Goal: Information Seeking & Learning: Learn about a topic

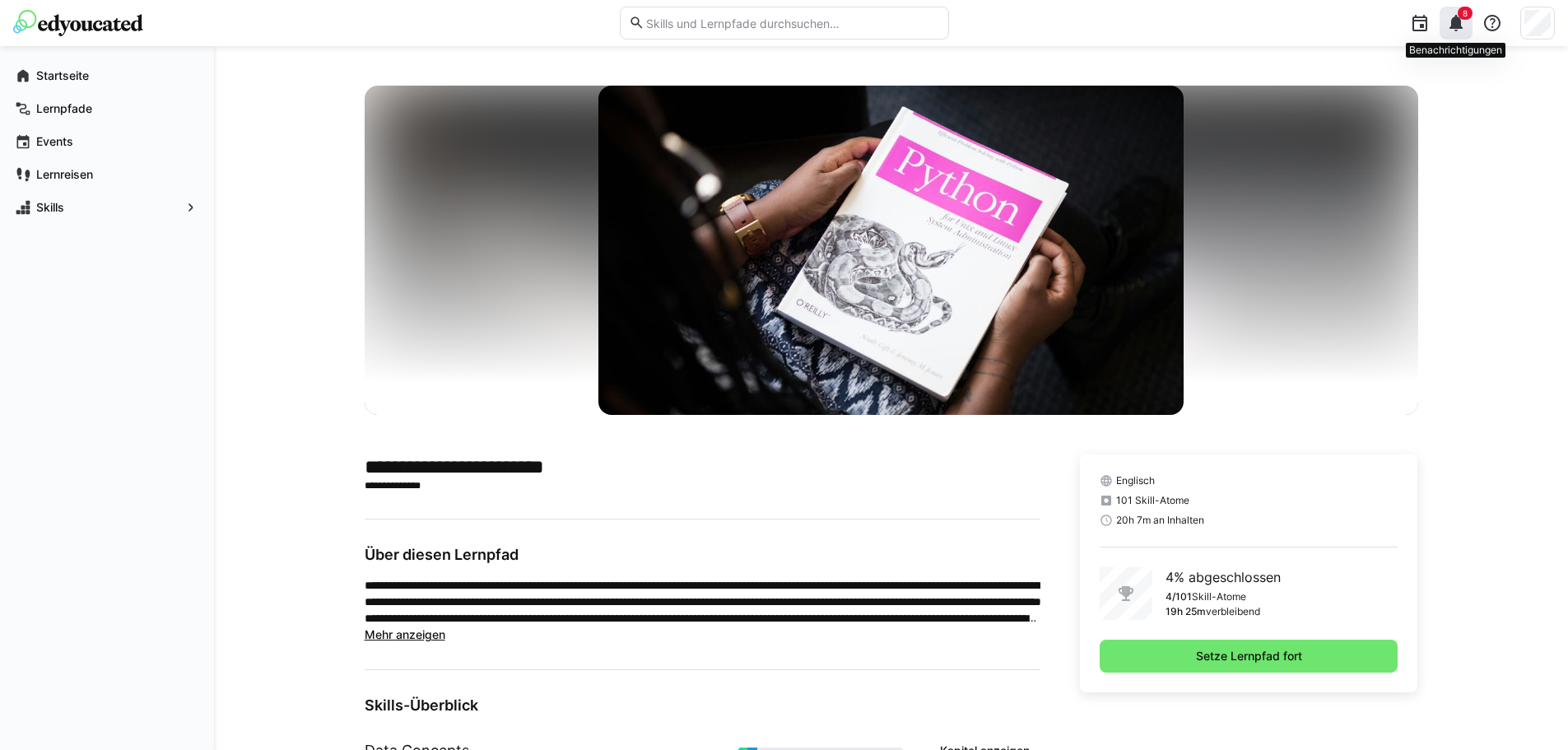
click at [1462, 25] on eds-icon at bounding box center [1455, 23] width 20 height 20
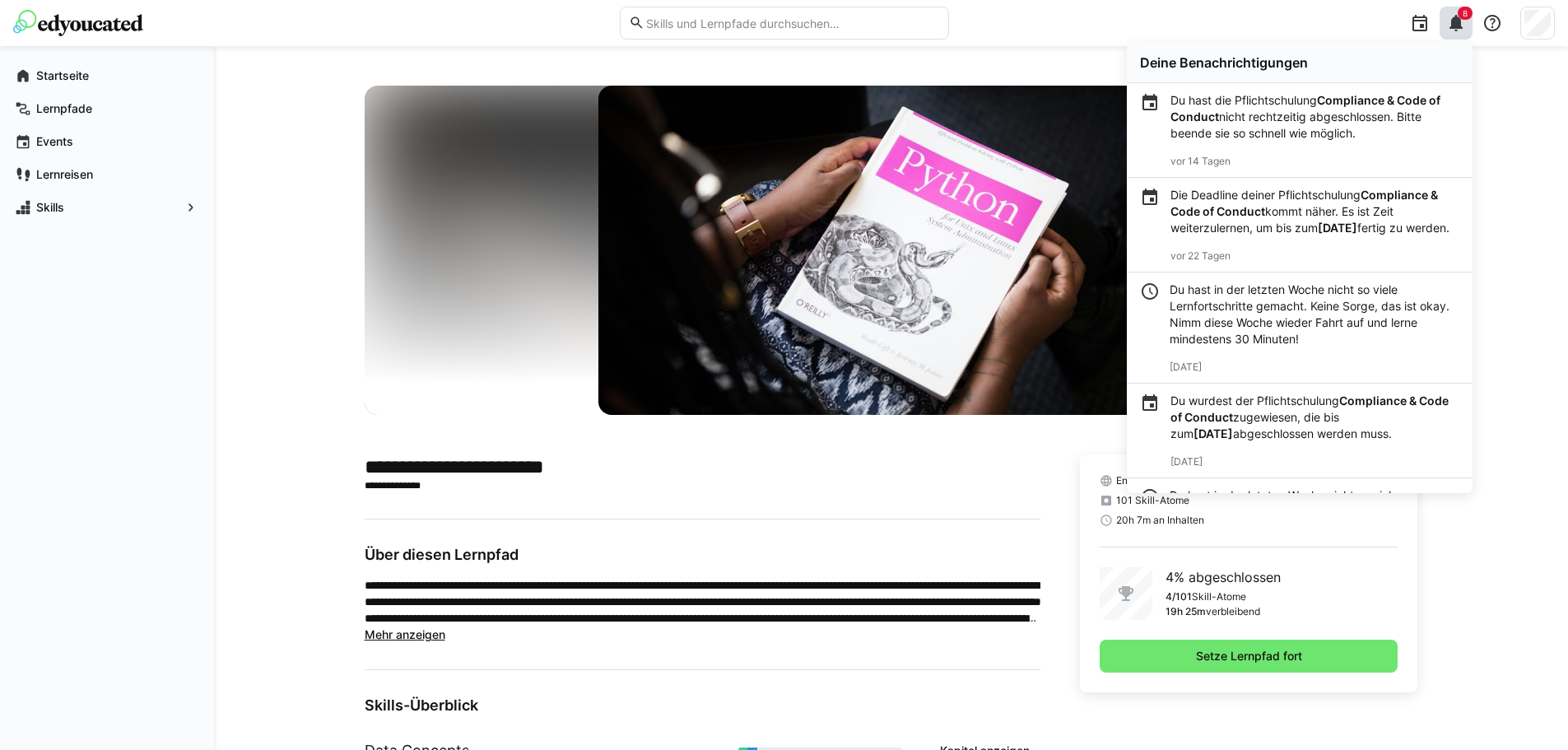
click at [232, 468] on div "**********" at bounding box center [891, 549] width 1354 height 1007
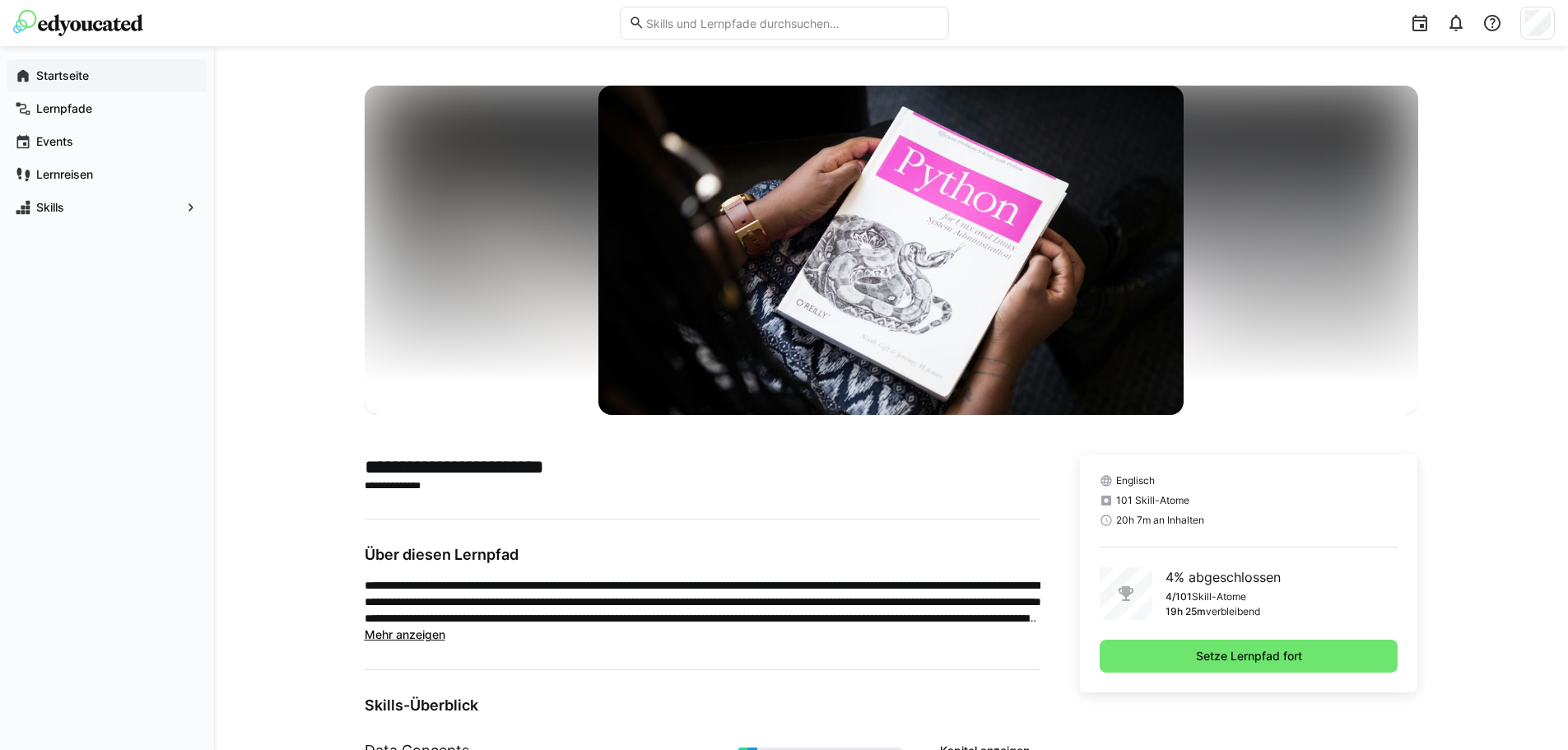
click at [0, 0] on app-navigation-label "Startseite" at bounding box center [0, 0] width 0 height 0
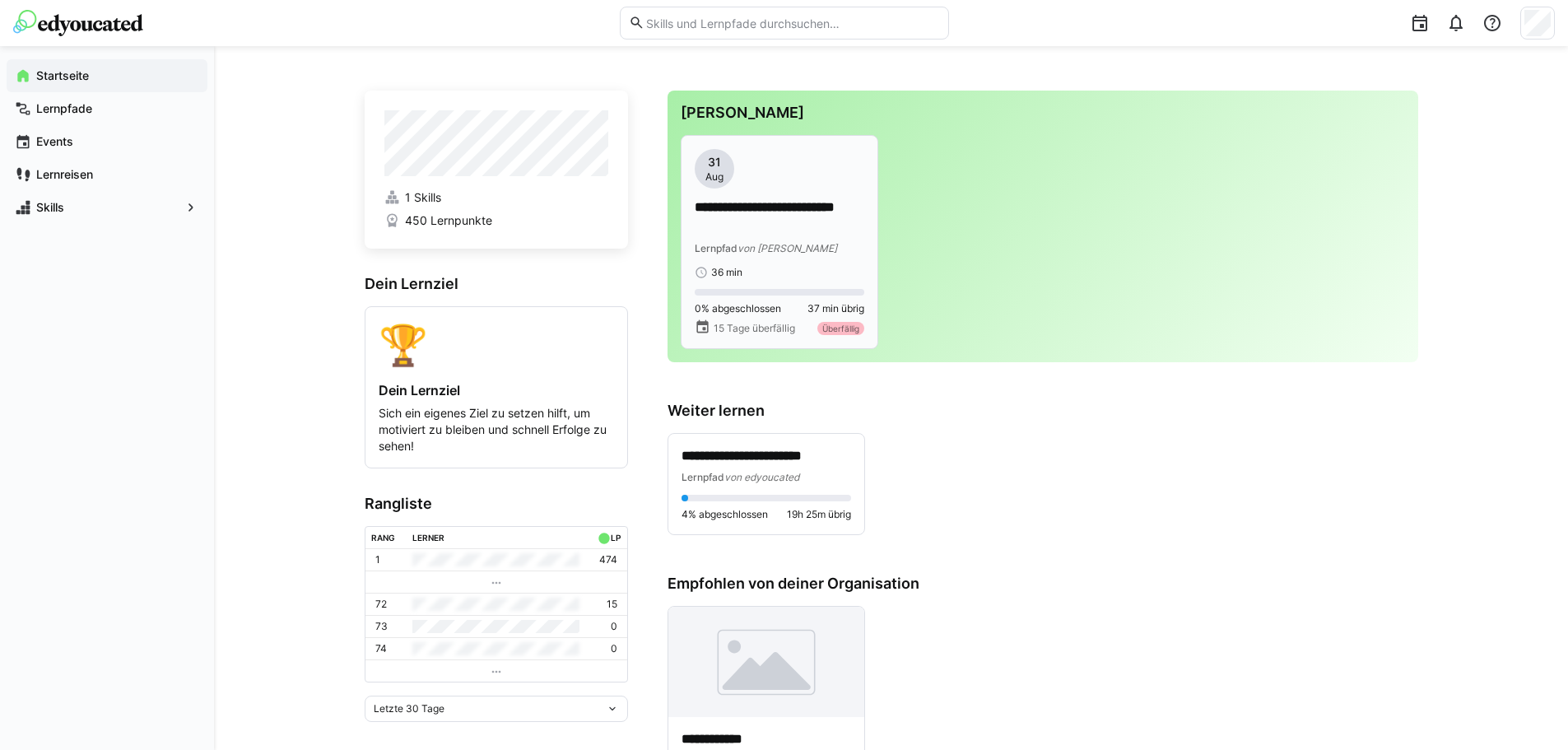
click at [735, 185] on app-date-bubble "31 Aug" at bounding box center [779, 169] width 169 height 40
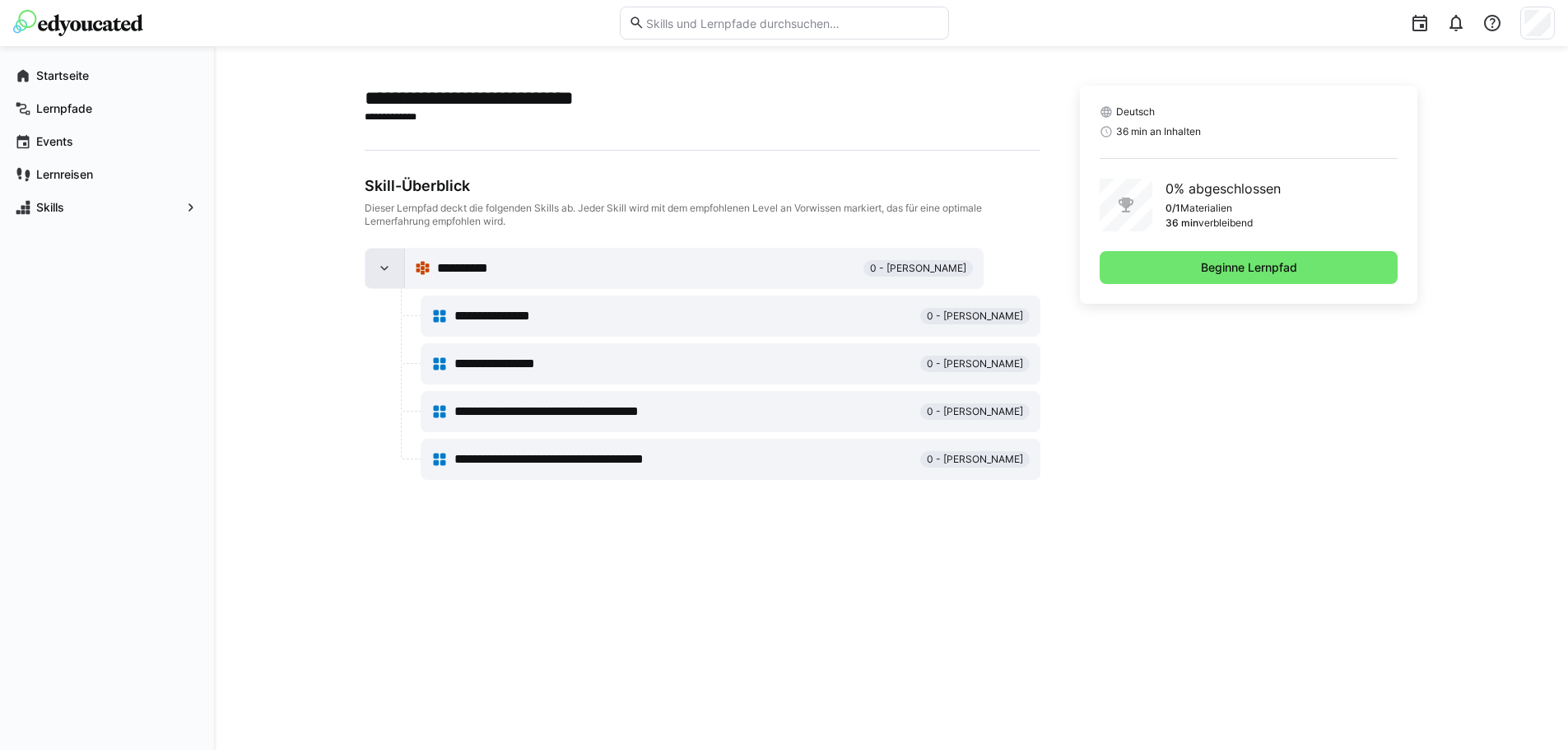
click at [384, 275] on eds-icon at bounding box center [384, 268] width 16 height 16
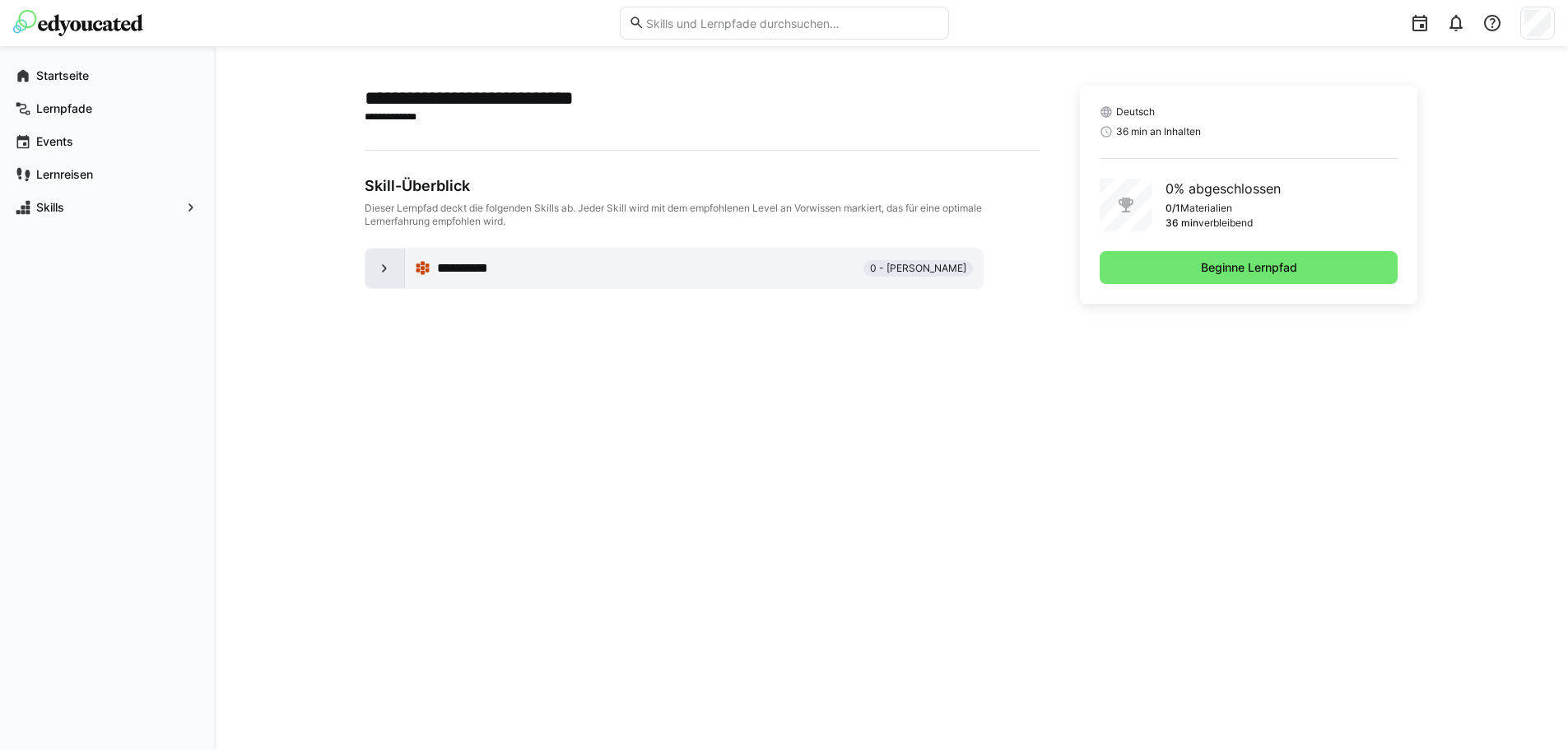
click at [384, 275] on eds-icon at bounding box center [384, 268] width 16 height 16
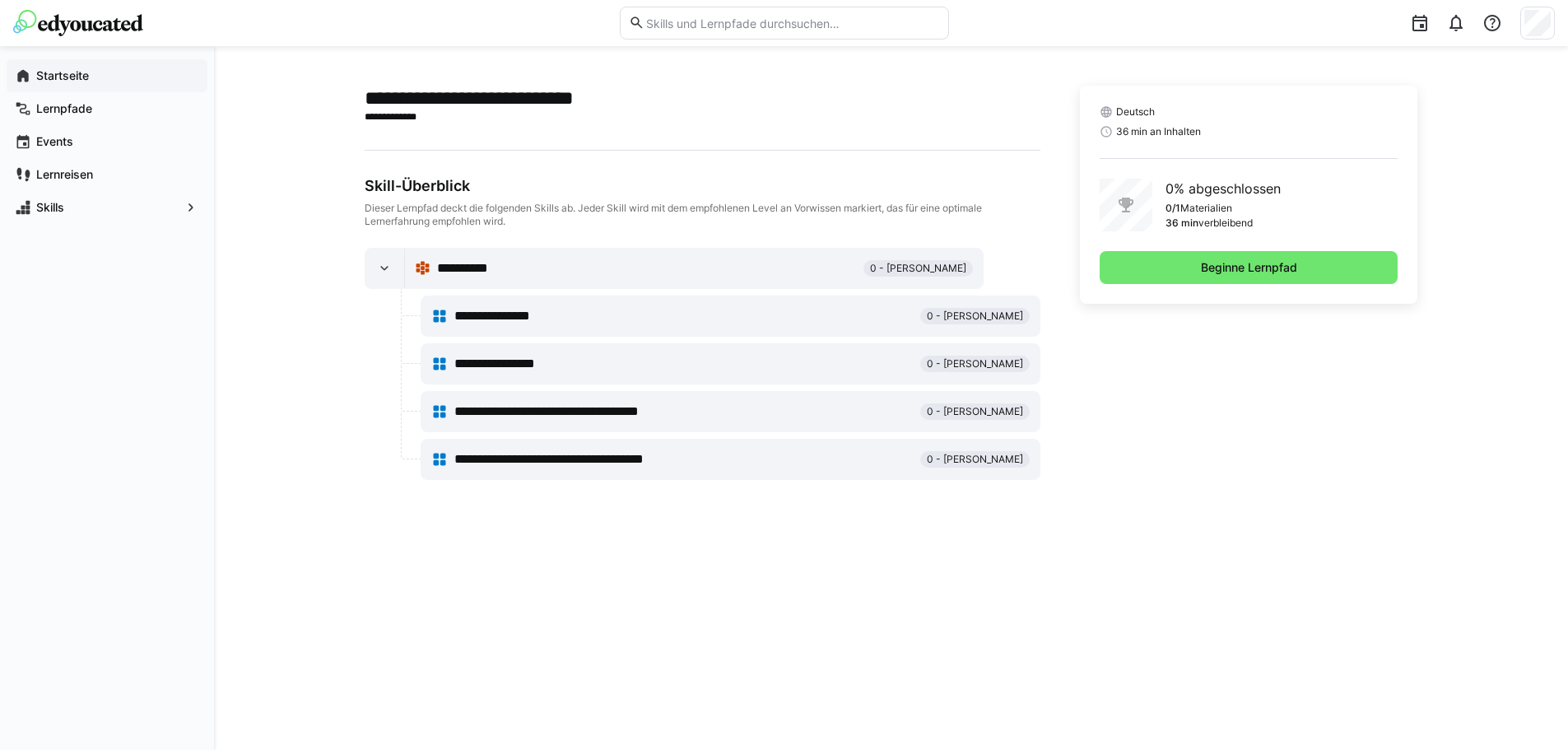
click at [0, 0] on app-navigation-label "Startseite" at bounding box center [0, 0] width 0 height 0
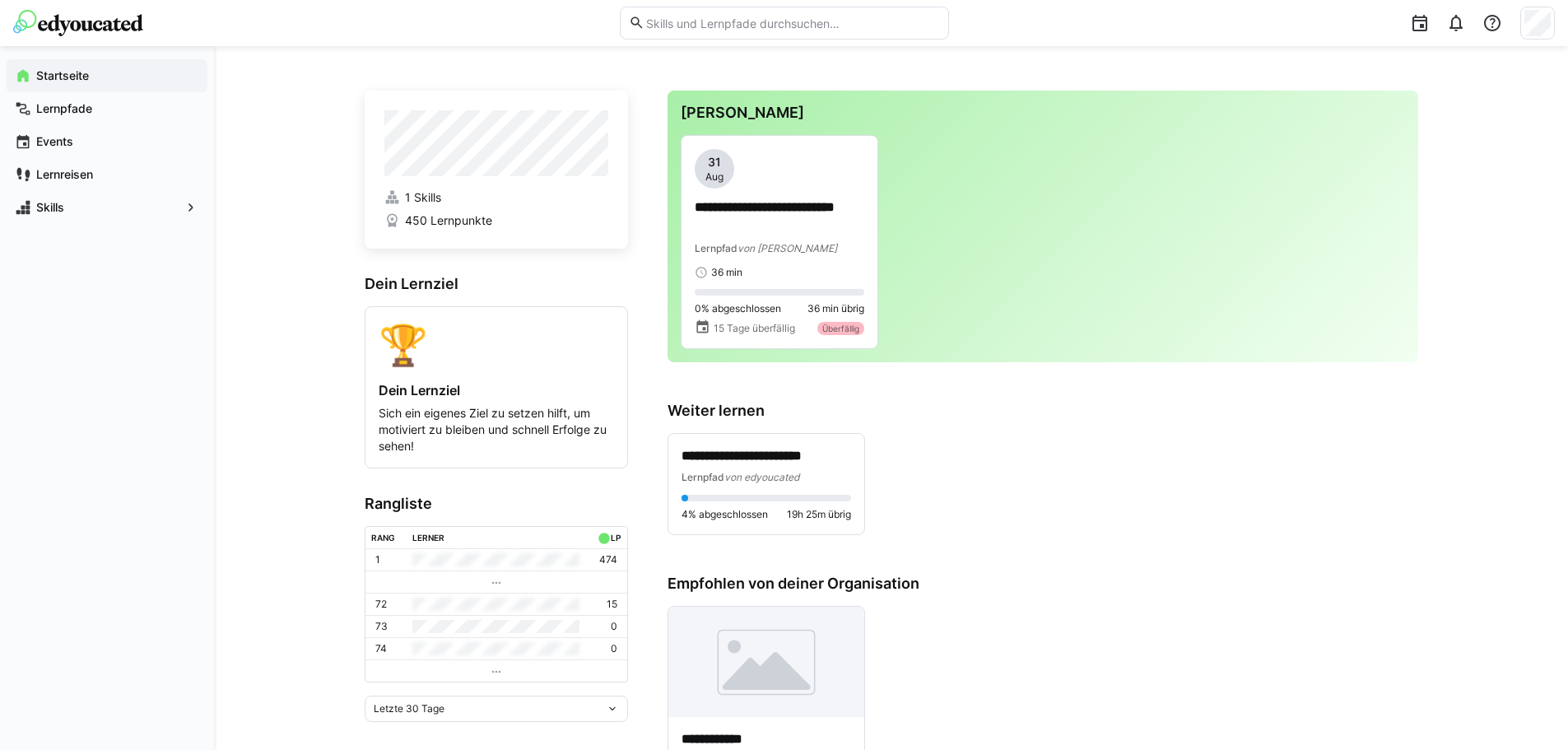
click at [433, 218] on span "450 Lernpunkte" at bounding box center [448, 220] width 87 height 16
click at [0, 0] on app-navigation-label "Lernpfade" at bounding box center [0, 0] width 0 height 0
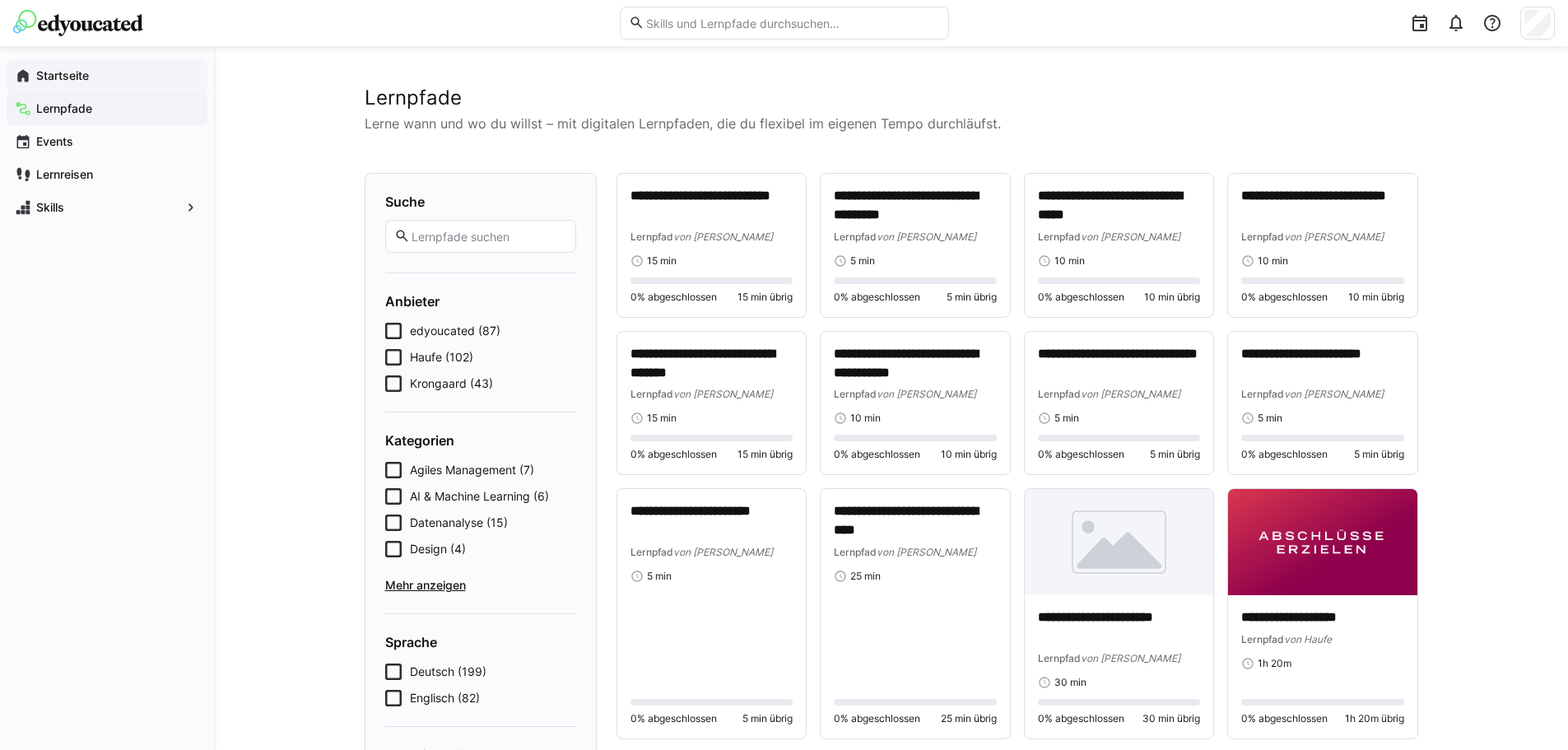
click at [0, 0] on app-navigation-label "Startseite" at bounding box center [0, 0] width 0 height 0
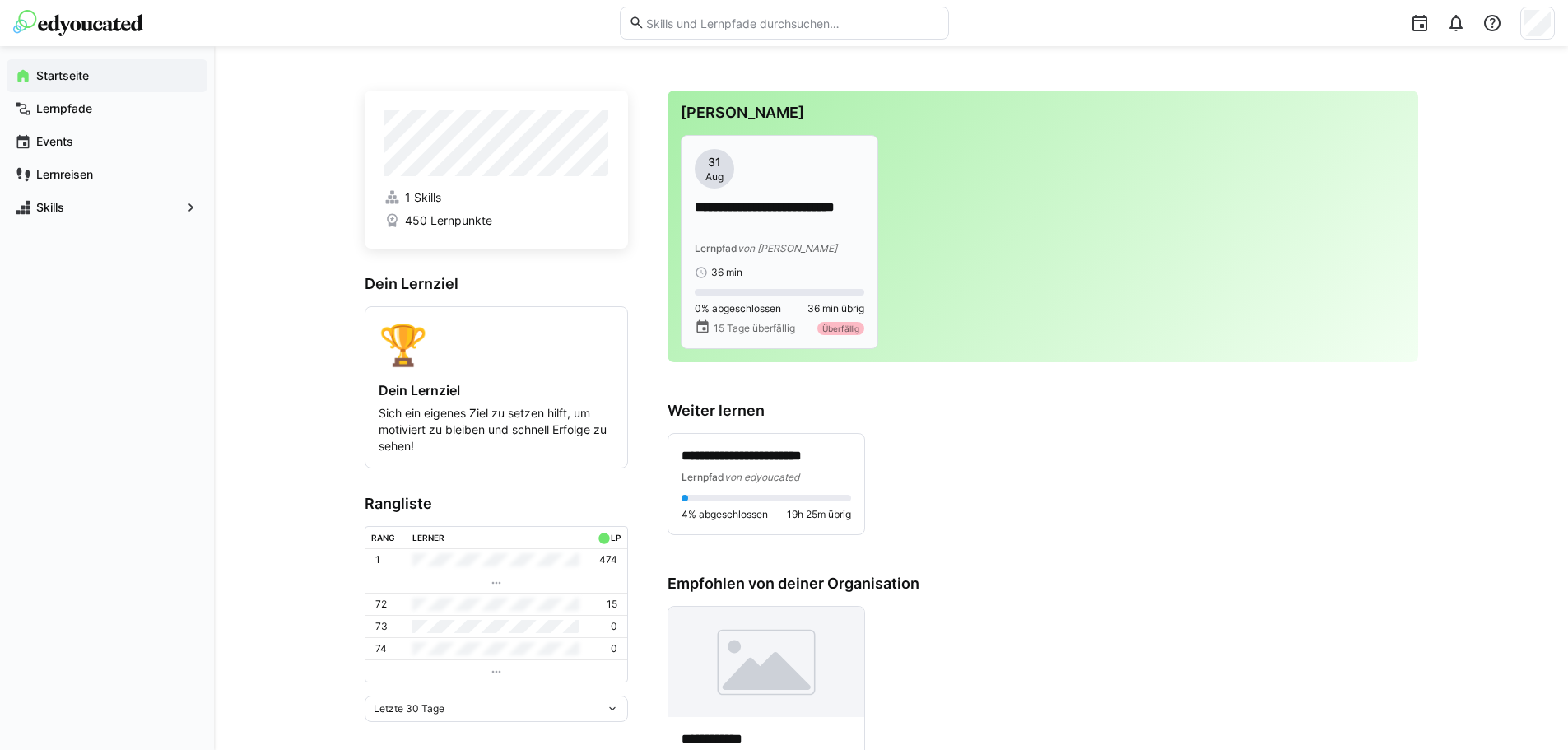
click at [770, 233] on p "**********" at bounding box center [779, 218] width 169 height 38
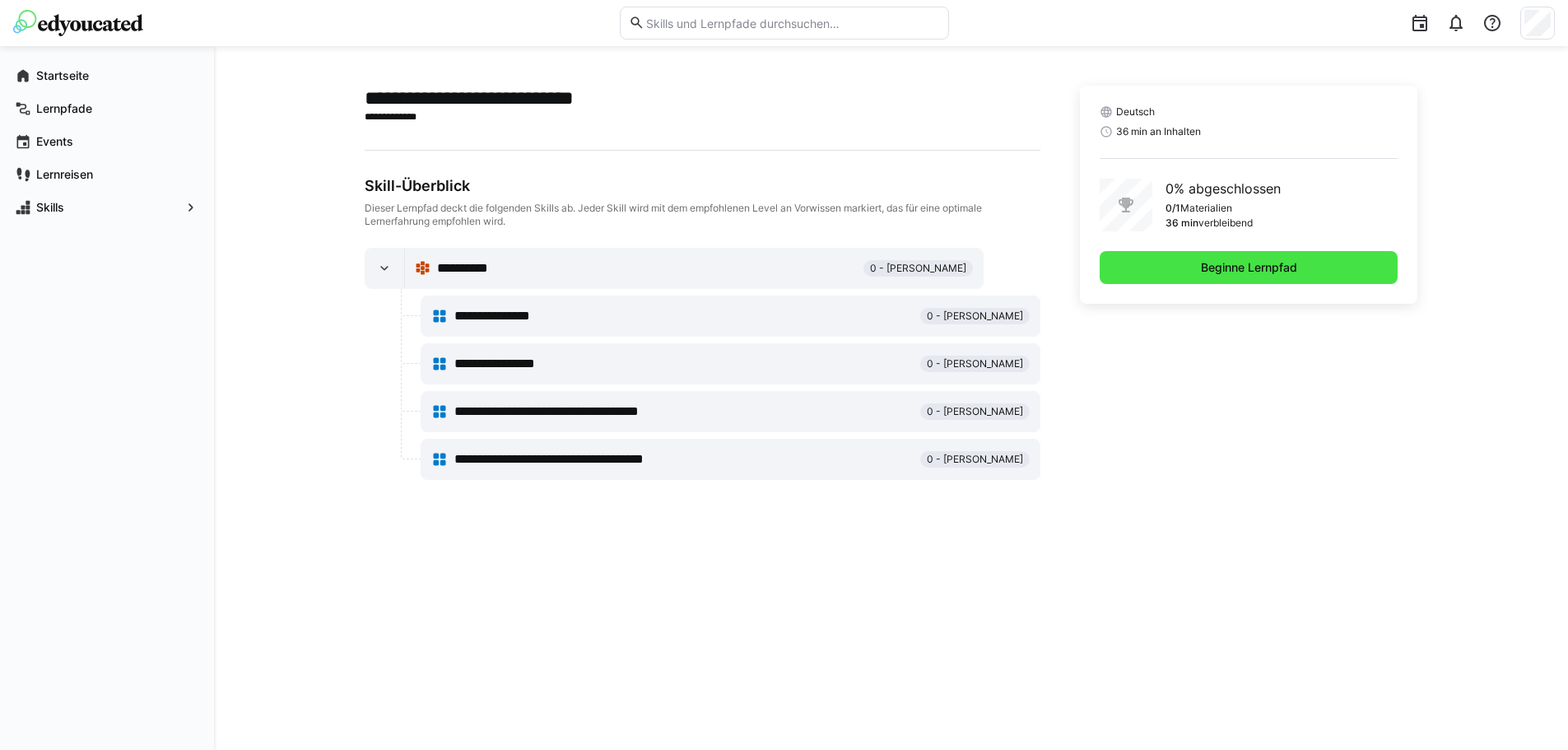
click at [1234, 272] on span "Beginne Lernpfad" at bounding box center [1248, 267] width 101 height 16
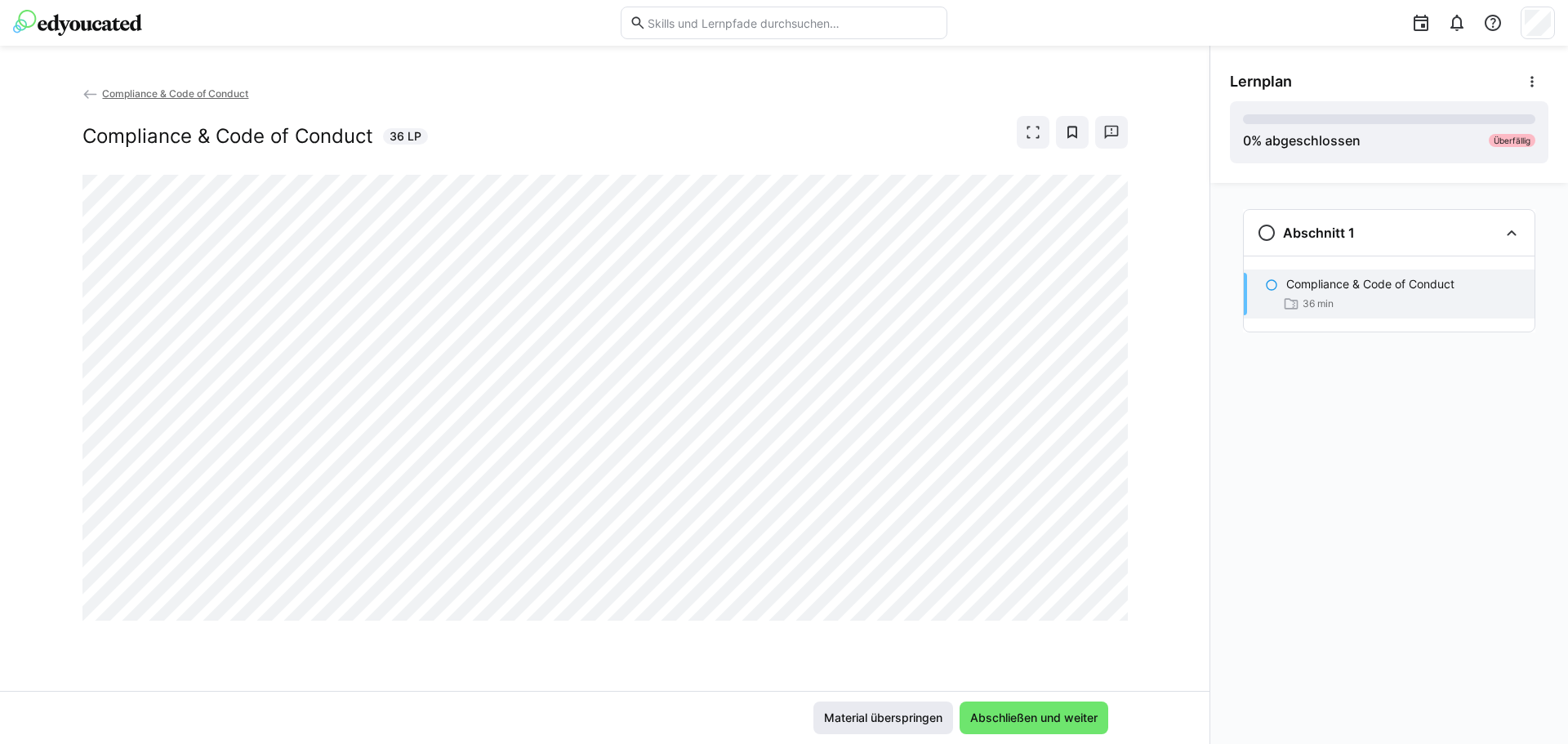
click at [921, 716] on span "Material überspringen" at bounding box center [883, 717] width 123 height 16
click at [1047, 714] on span "Abschließen und weiter" at bounding box center [1033, 717] width 132 height 16
click at [867, 721] on span "Material überspringen" at bounding box center [883, 717] width 123 height 16
click at [1036, 129] on eds-icon at bounding box center [1032, 131] width 16 height 16
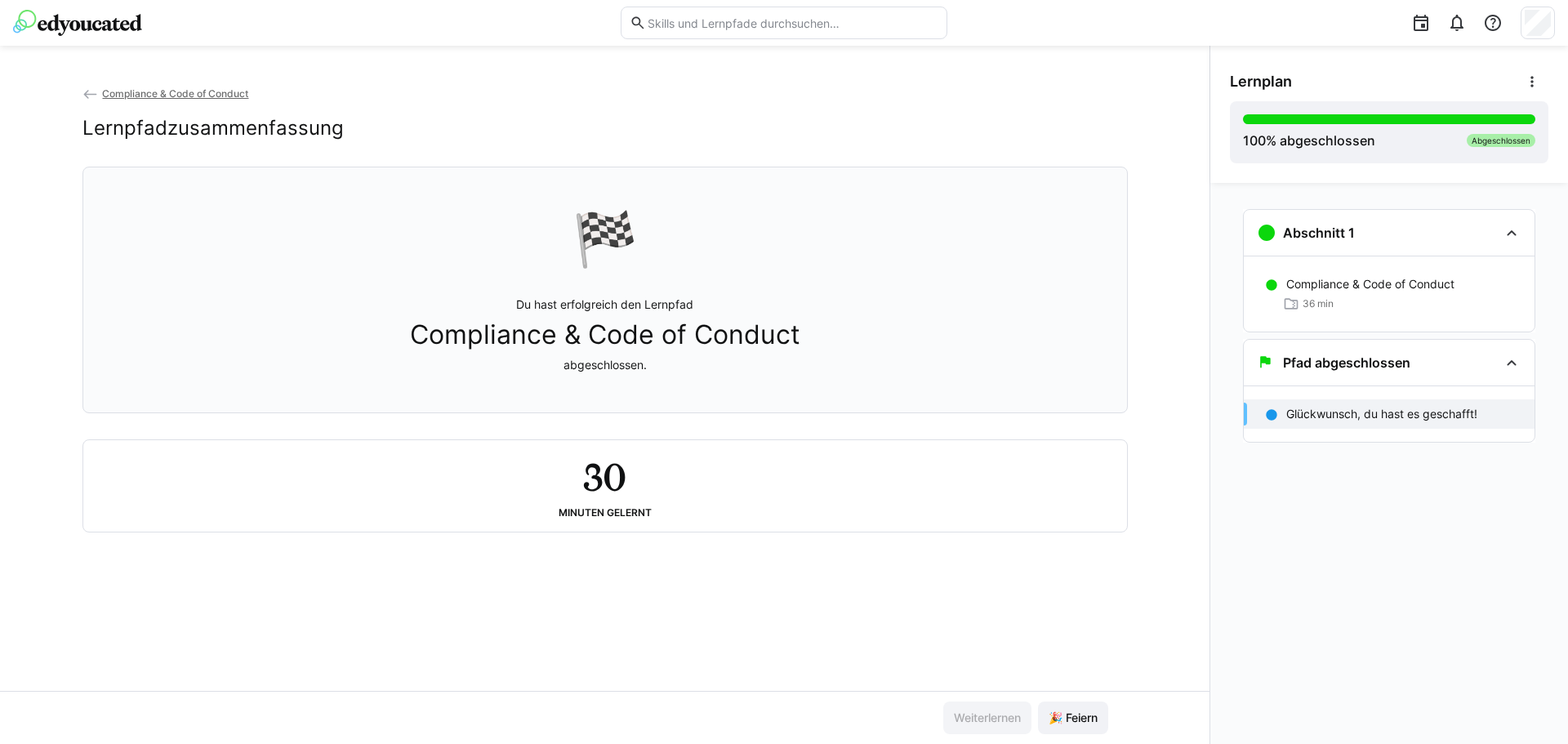
click at [1329, 630] on div "Abschnitt 1 Compliance & Code of Conduct 36 min Pfad abgeschlossen Glückwunsch,…" at bounding box center [1389, 463] width 358 height 561
click at [1323, 580] on div "Abschnitt 1 Compliance & Code of Conduct 36 min Pfad abgeschlossen Glückwunsch,…" at bounding box center [1389, 463] width 358 height 561
click at [111, 96] on span "Compliance & Code of Conduct" at bounding box center [175, 93] width 146 height 12
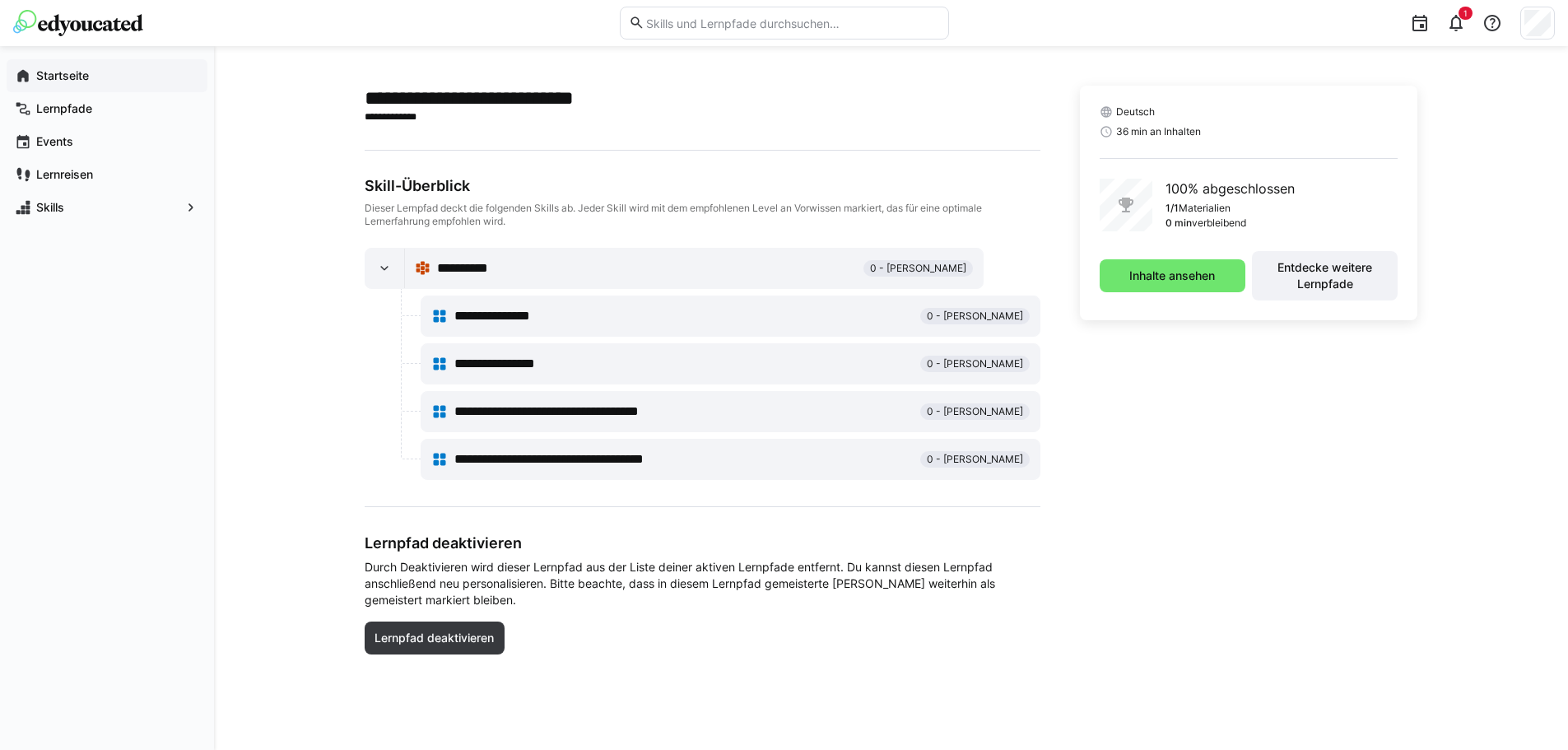
click at [0, 0] on app-navigation-label "Startseite" at bounding box center [0, 0] width 0 height 0
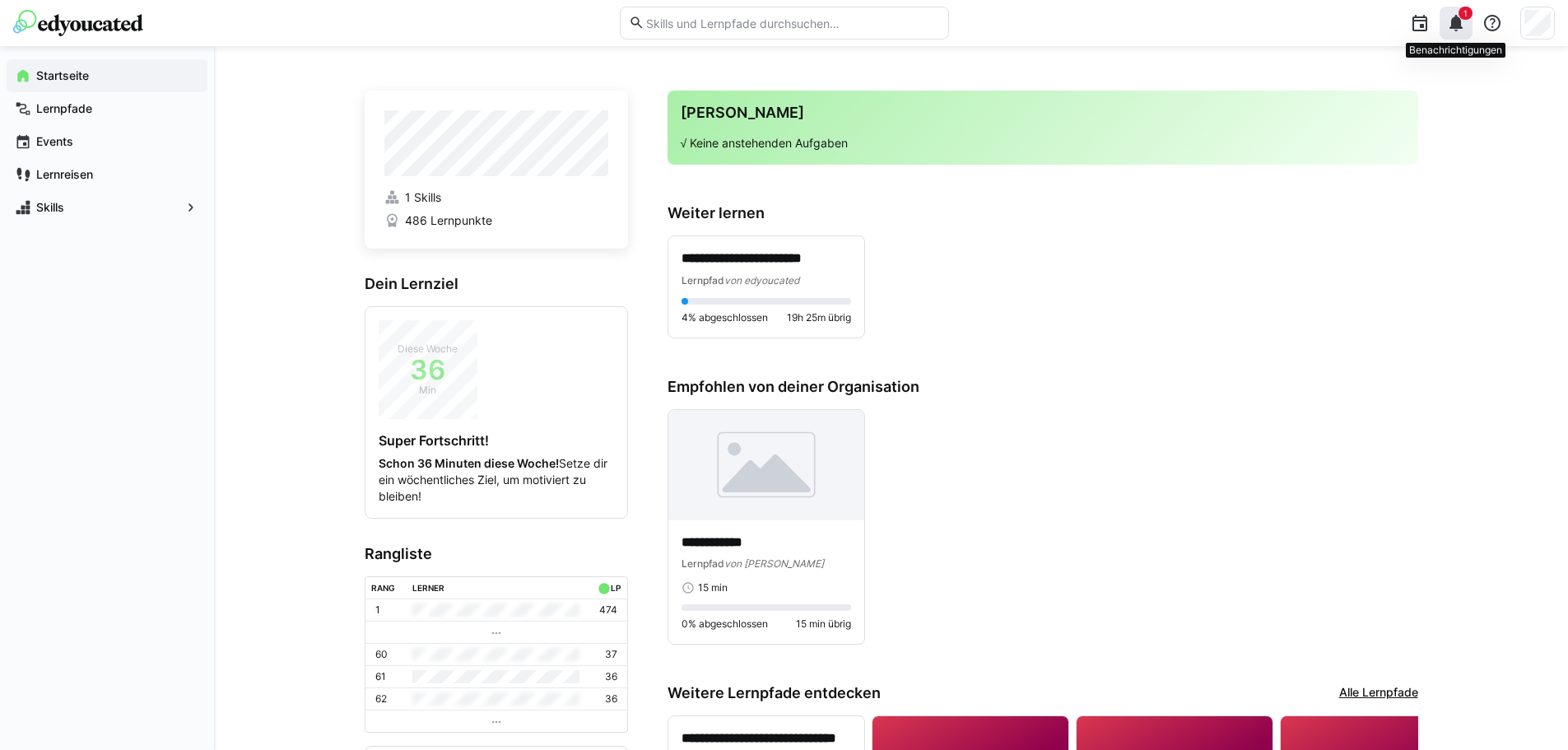
click at [1454, 29] on eds-icon at bounding box center [1455, 23] width 20 height 20
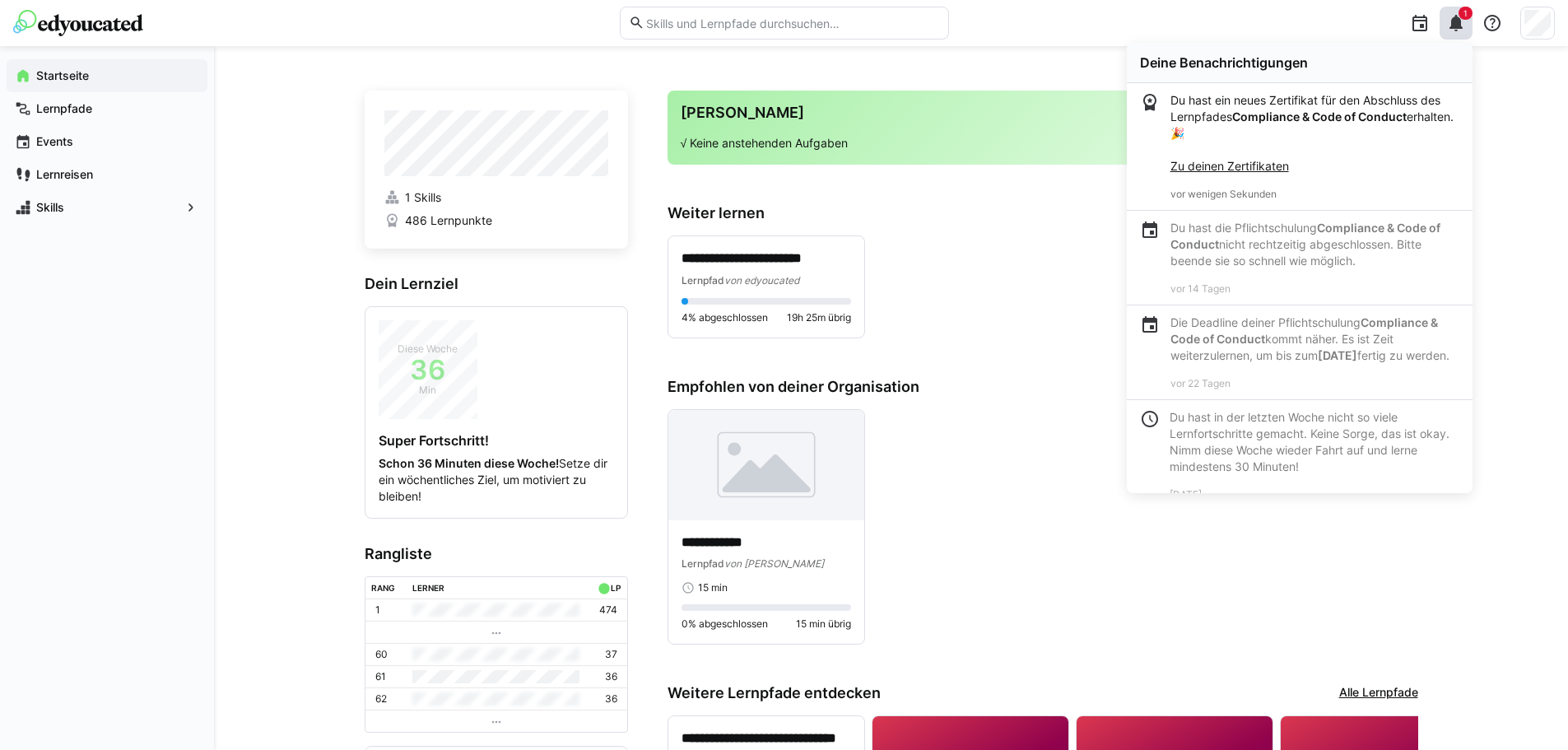
click at [1246, 582] on div "**********" at bounding box center [1043, 528] width 751 height 236
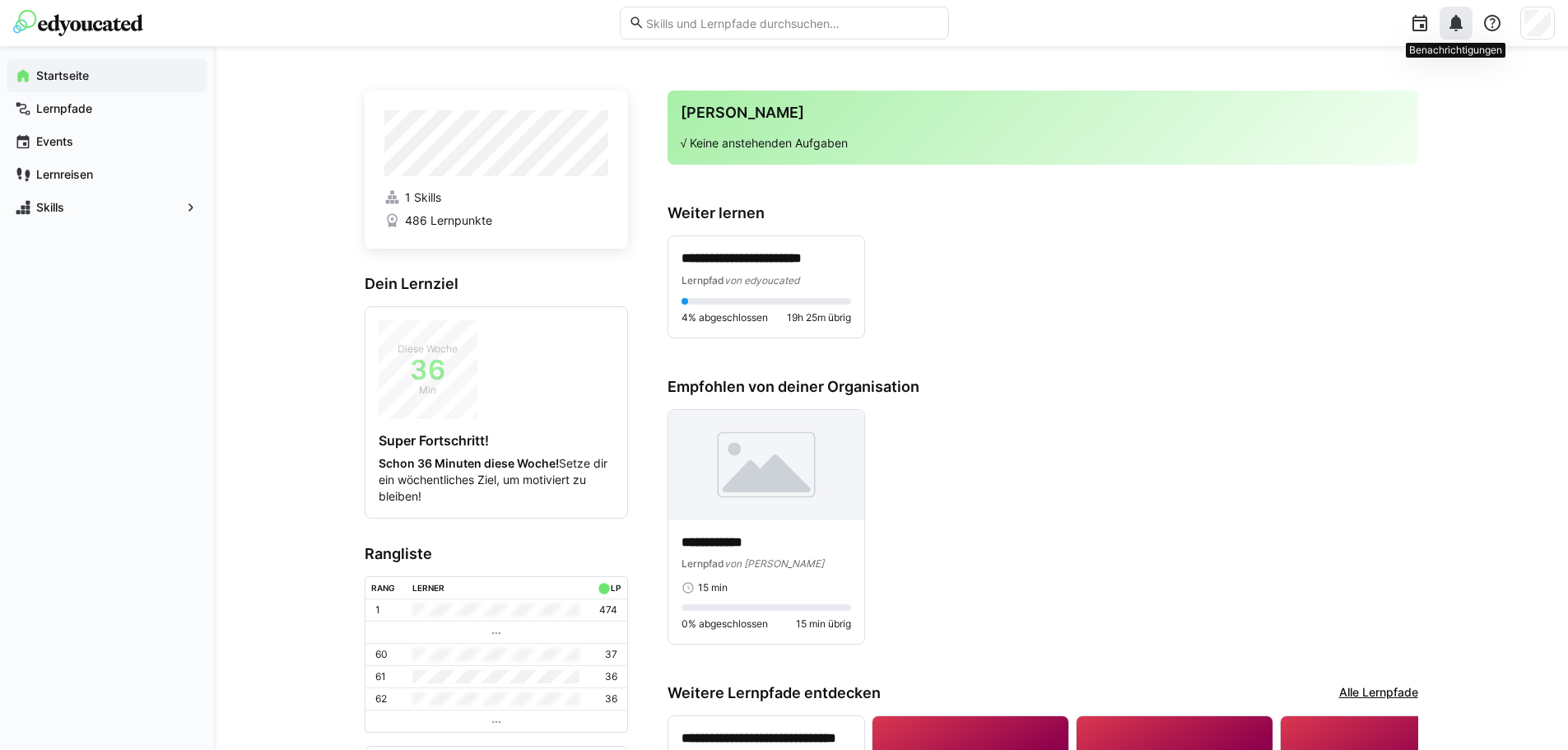
click at [1451, 26] on eds-icon at bounding box center [1455, 23] width 20 height 20
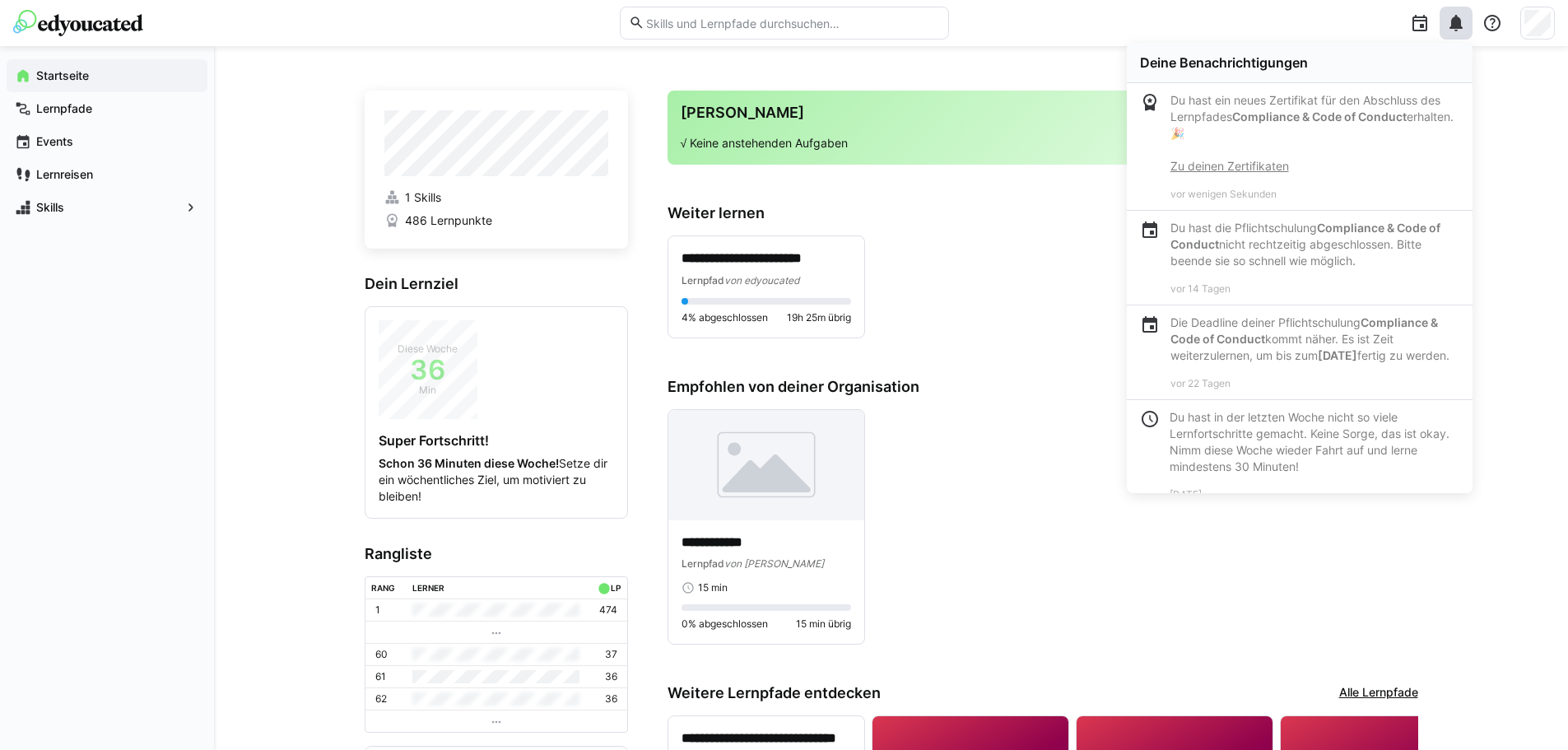
click at [1260, 171] on link "Zu deinen Zertifikaten" at bounding box center [1229, 166] width 118 height 14
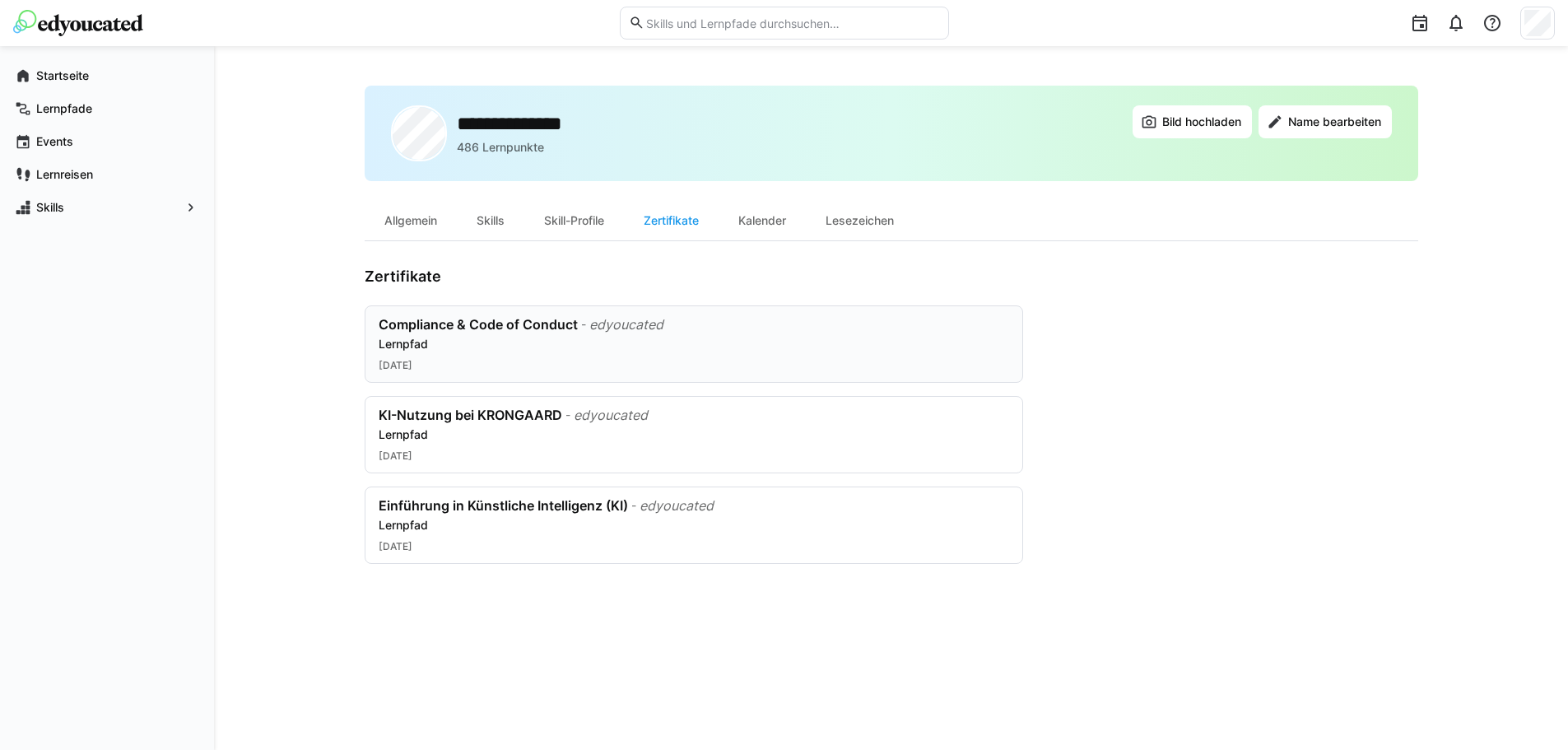
click at [466, 340] on div "Lernpfad" at bounding box center [693, 343] width 631 height 16
click at [0, 0] on app-navigation-label "Startseite" at bounding box center [0, 0] width 0 height 0
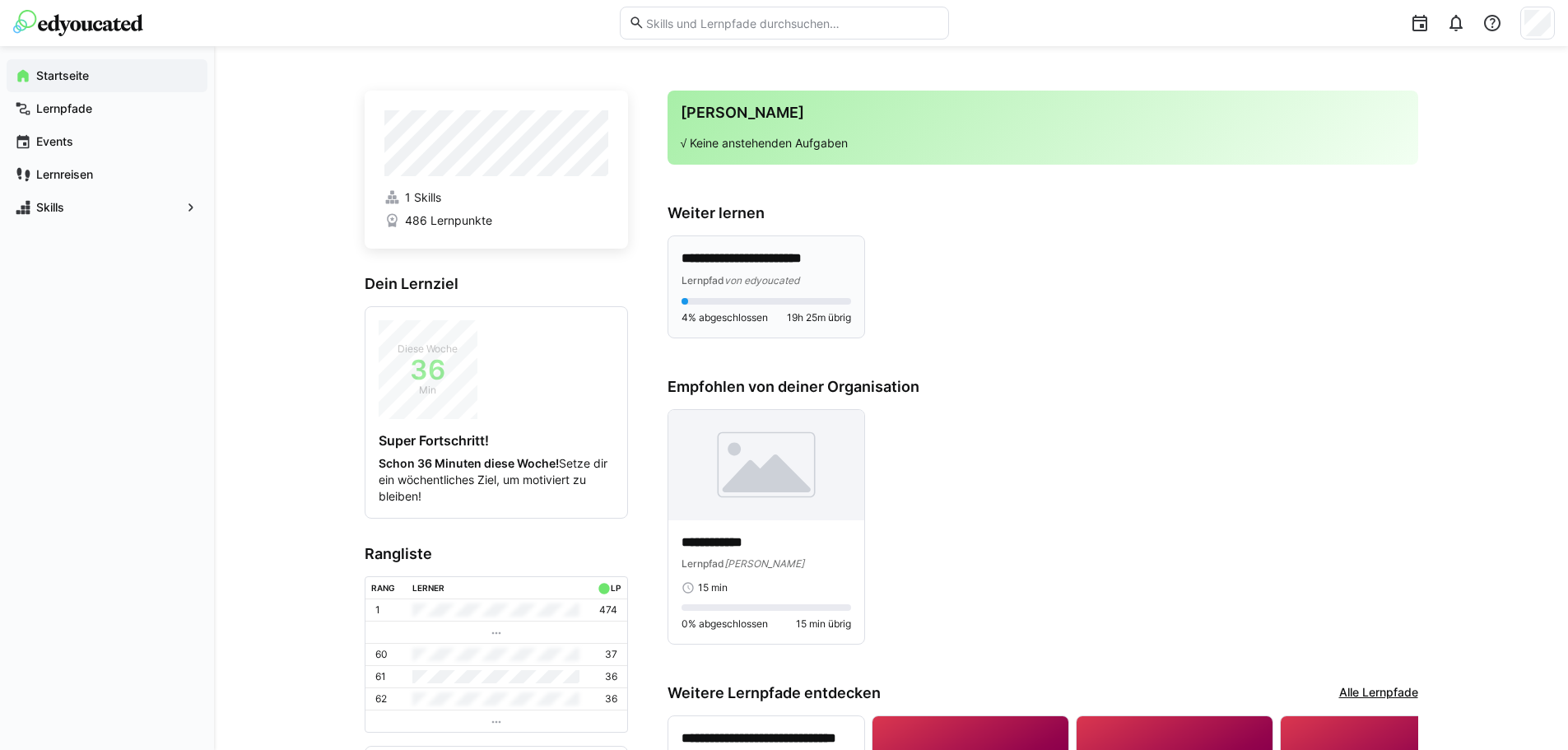
click at [762, 274] on span "von edyoucated" at bounding box center [761, 280] width 75 height 12
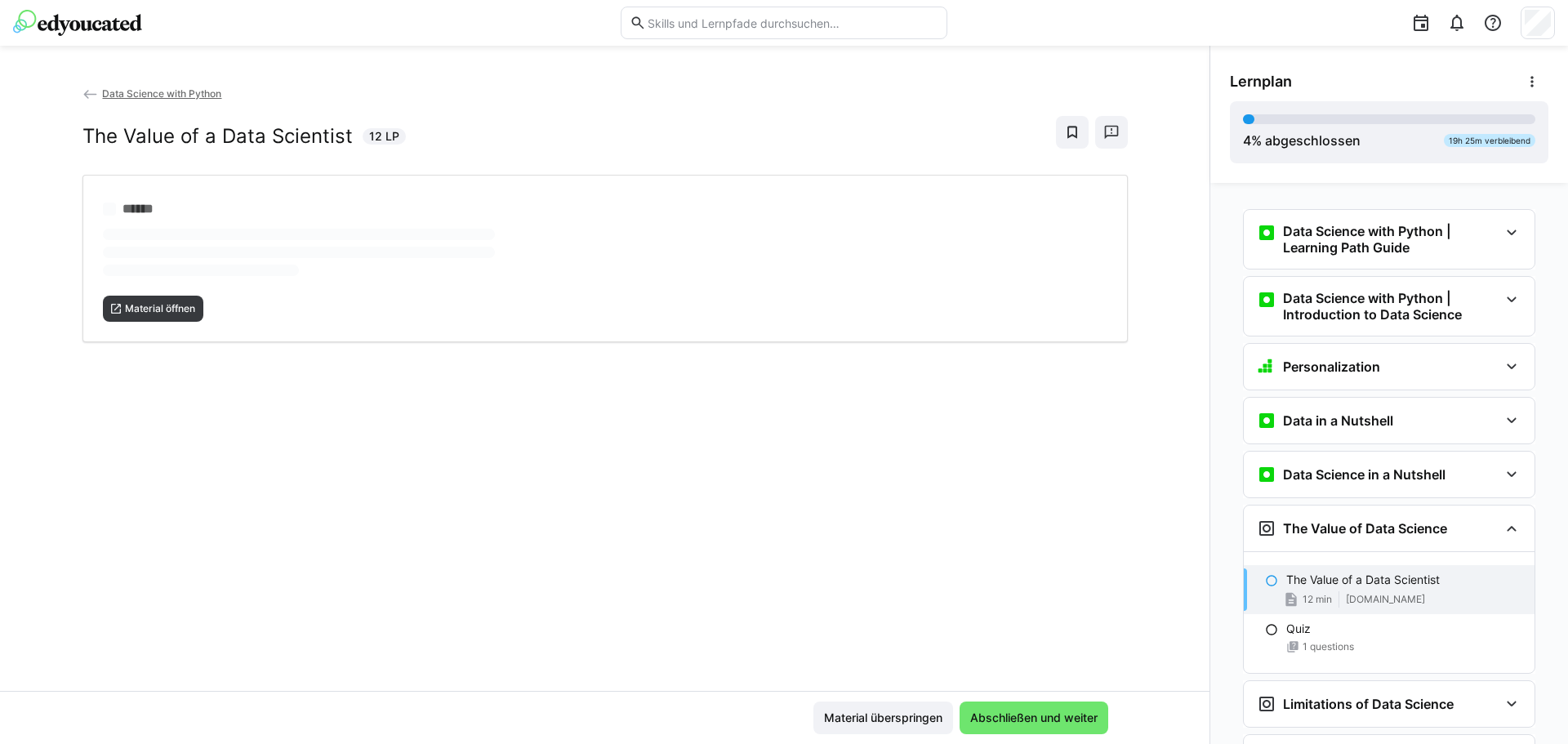
scroll to position [35, 0]
